Goal: Information Seeking & Learning: Learn about a topic

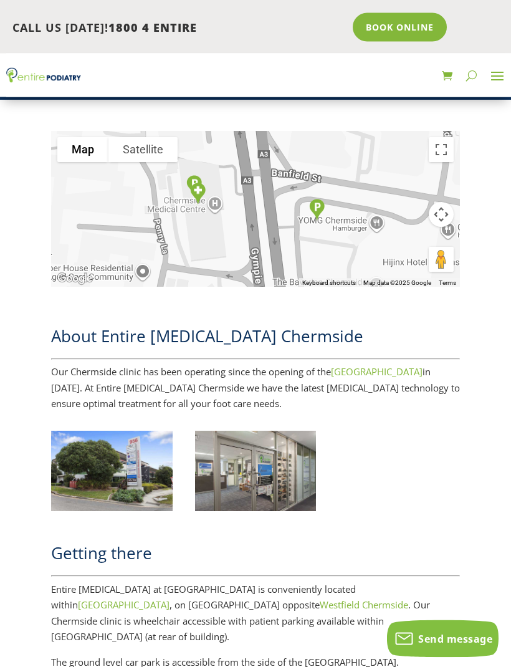
scroll to position [367, 0]
click at [128, 478] on img at bounding box center [112, 471] width 122 height 81
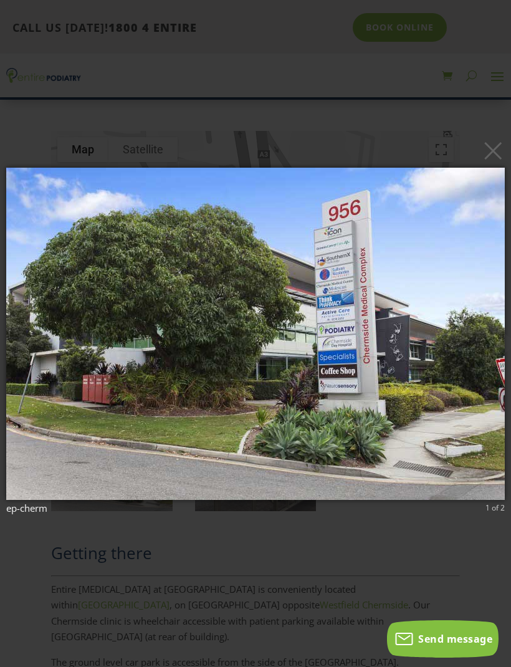
click at [181, 340] on img at bounding box center [255, 334] width 498 height 382
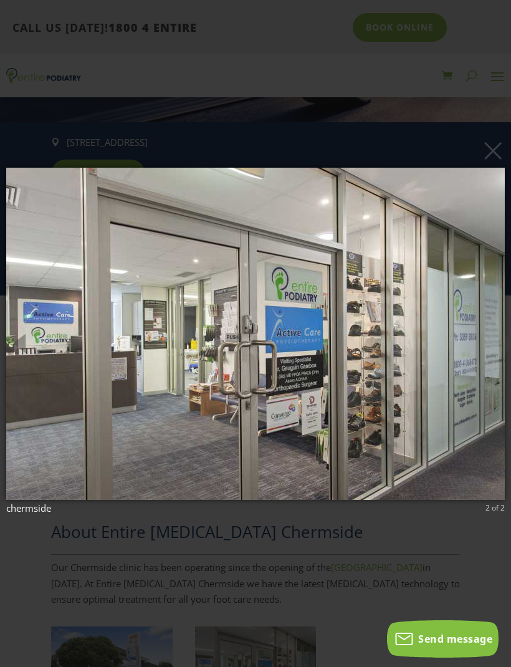
scroll to position [166, 0]
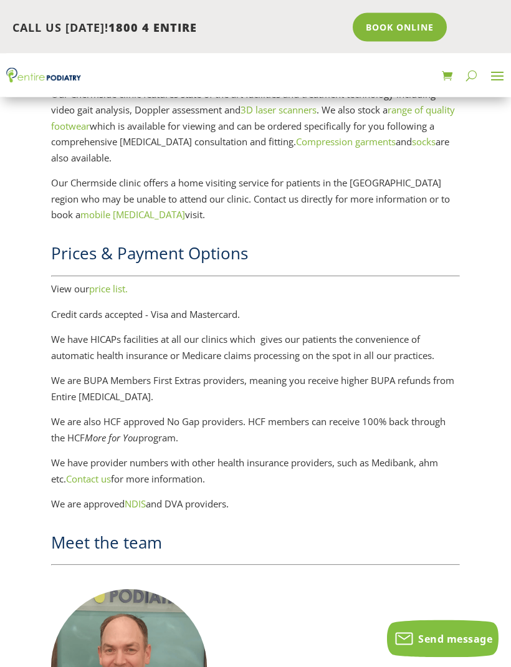
scroll to position [1643, 0]
click at [115, 282] on link "price list." at bounding box center [108, 288] width 39 height 12
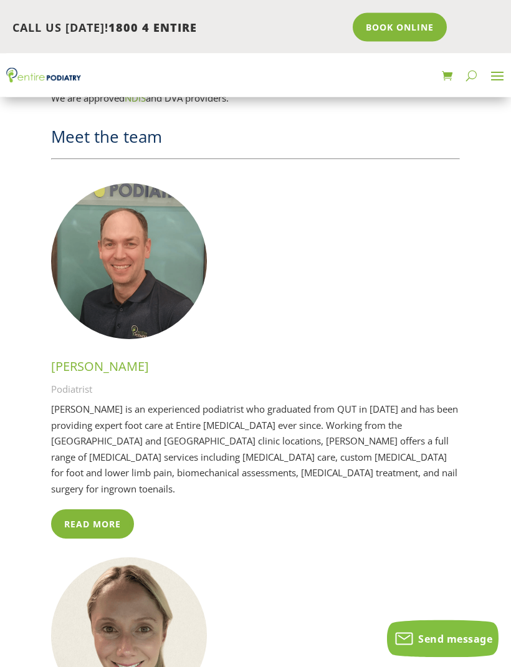
scroll to position [2049, 0]
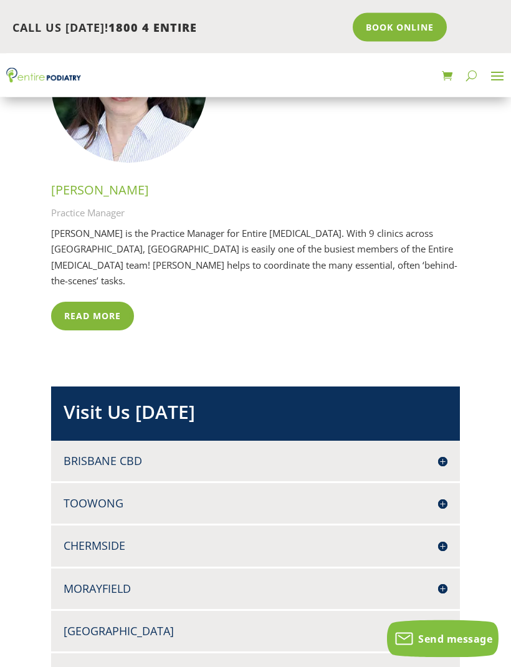
scroll to position [3966, 0]
click at [102, 302] on link "Read More" at bounding box center [92, 316] width 83 height 29
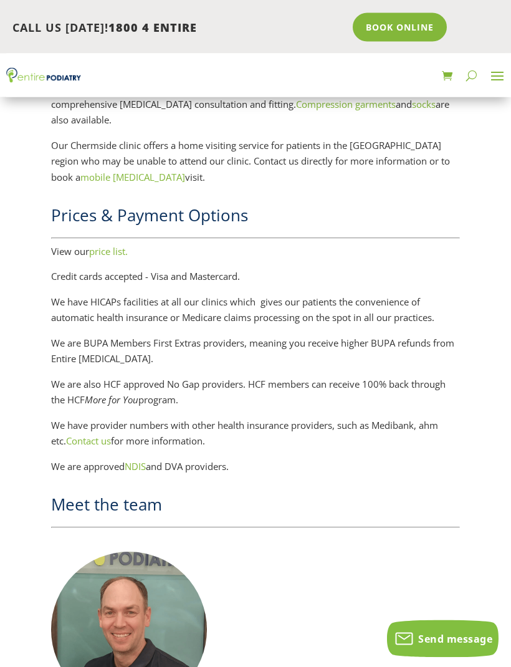
scroll to position [1678, 0]
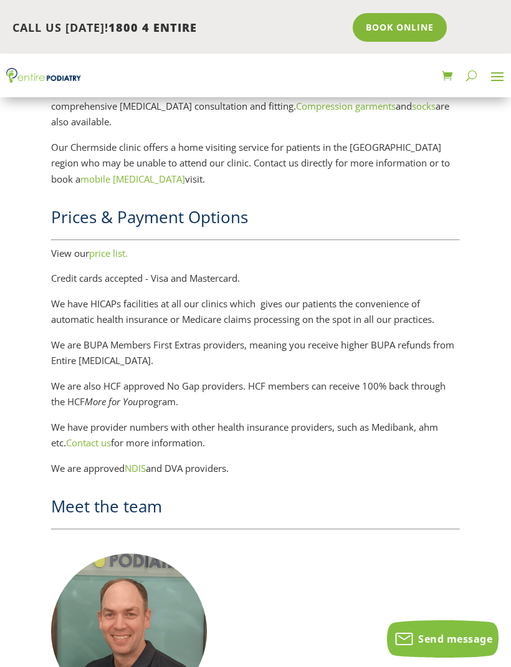
click at [115, 247] on link "price list." at bounding box center [108, 253] width 39 height 12
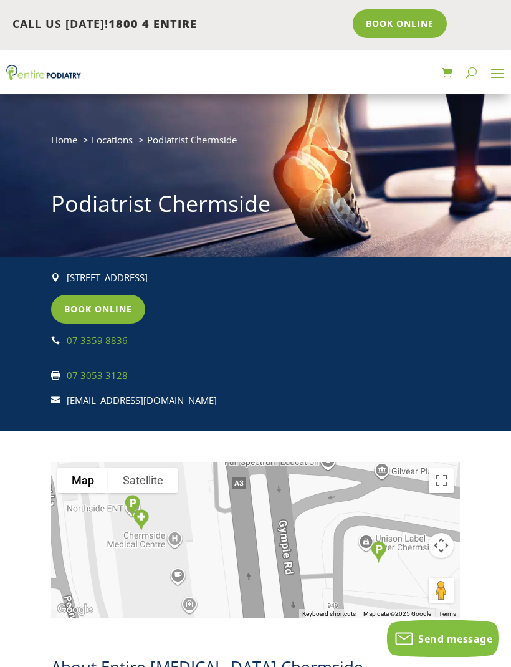
scroll to position [0, 0]
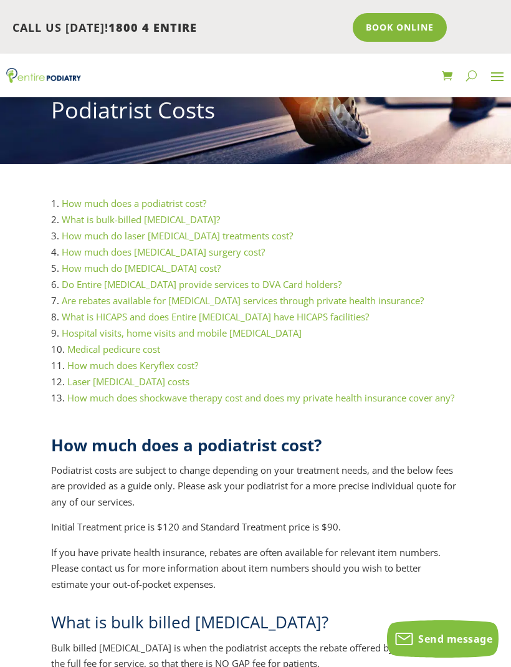
scroll to position [128, 0]
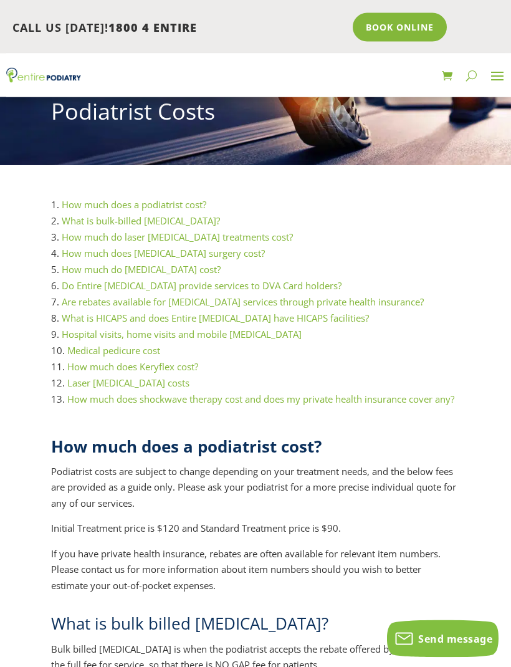
click at [309, 303] on link "Are rebates available for podiatry services through private health insurance?" at bounding box center [243, 302] width 362 height 12
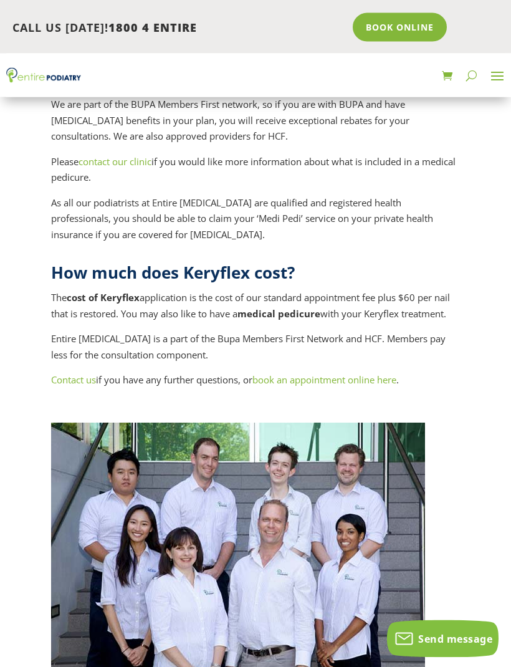
scroll to position [5579, 0]
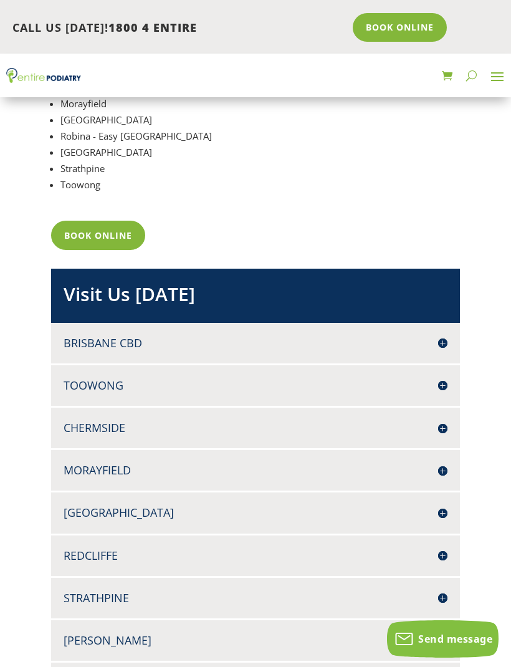
scroll to position [810, 0]
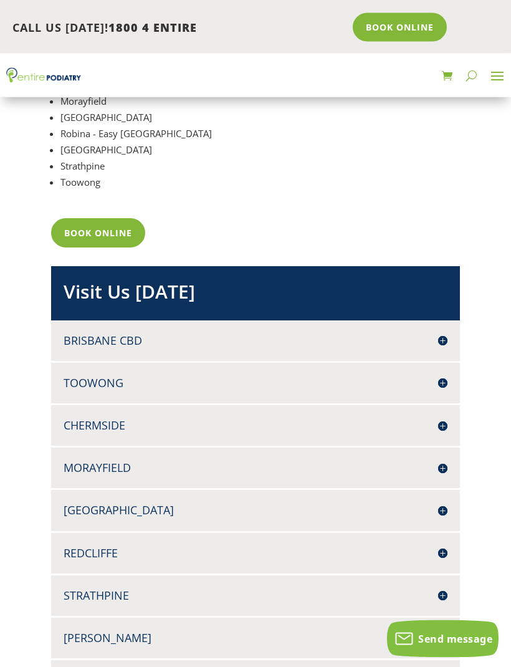
click at [113, 418] on h4 "Chermside" at bounding box center [256, 426] width 384 height 16
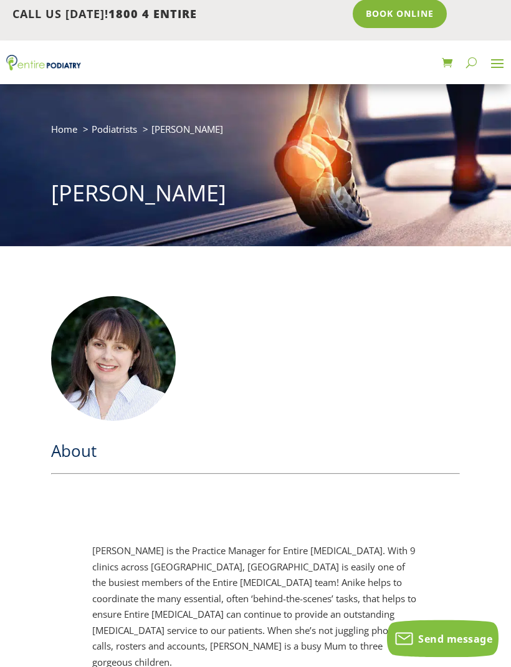
scroll to position [0, 0]
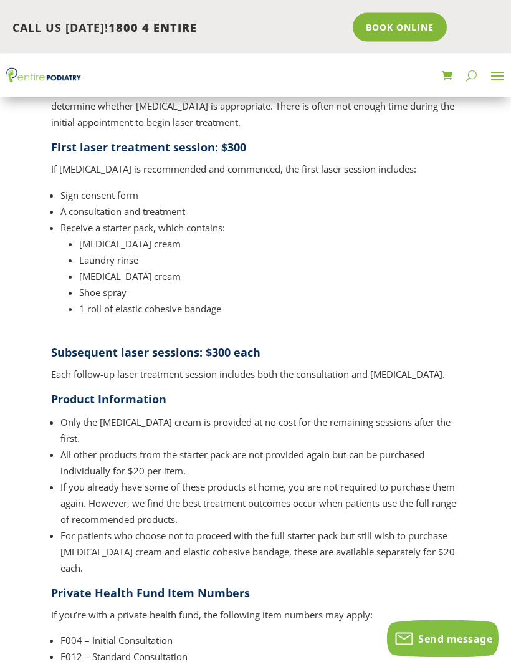
scroll to position [1526, 0]
